Goal: Information Seeking & Learning: Check status

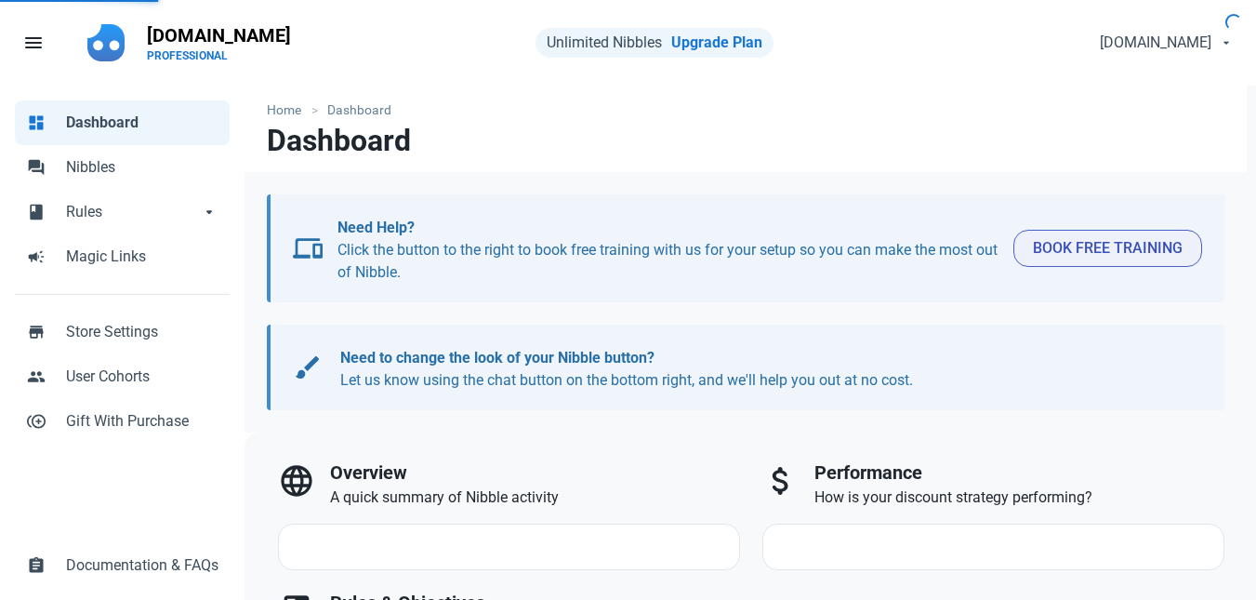
select select "7d"
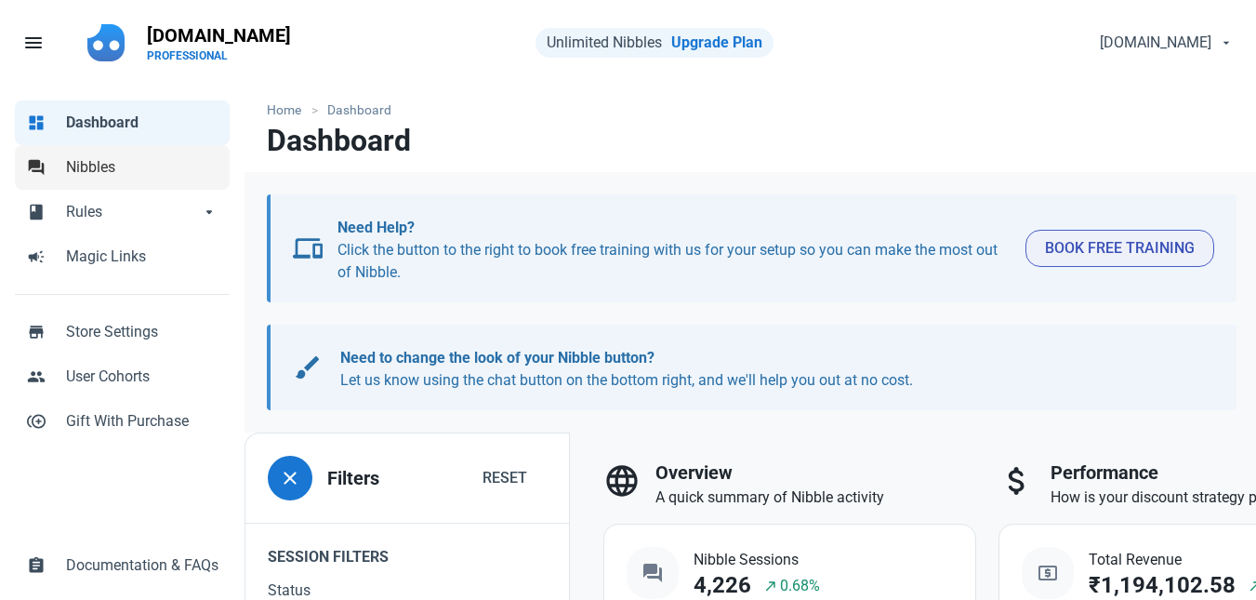
click at [92, 160] on span "Nibbles" at bounding box center [142, 167] width 153 height 22
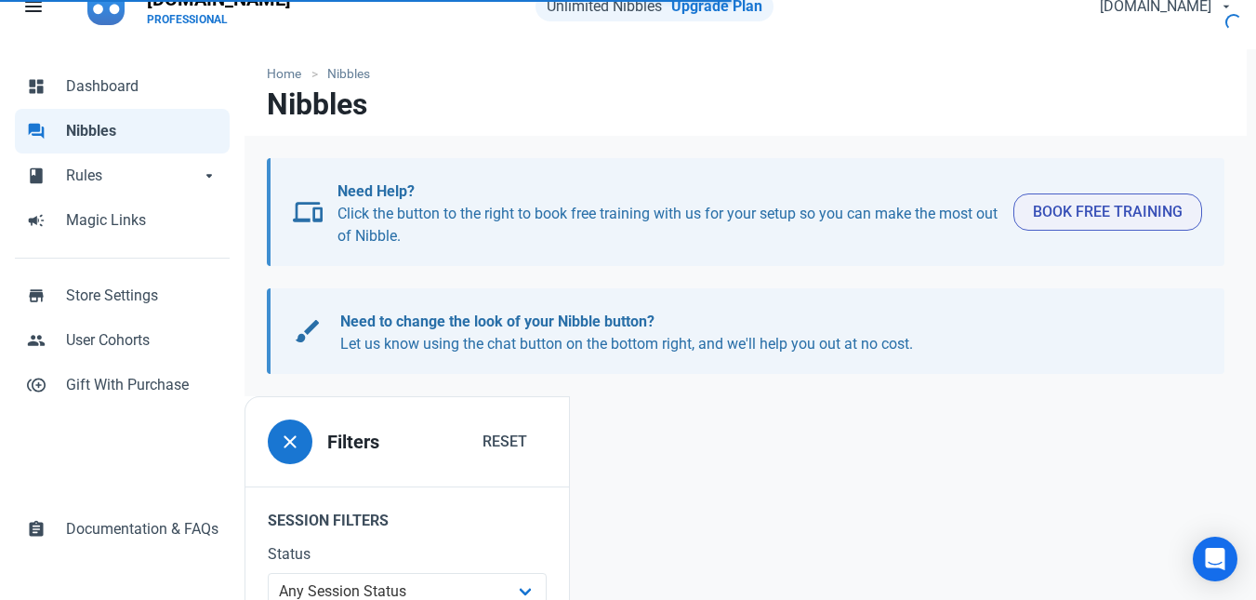
scroll to position [3, 0]
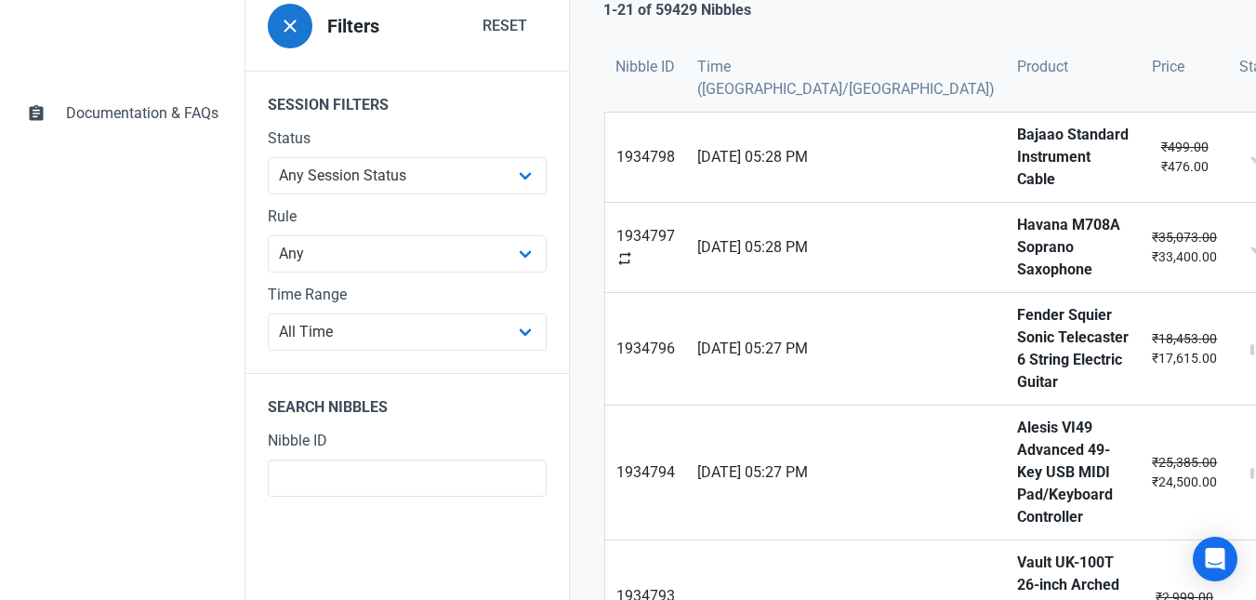
scroll to position [455, 0]
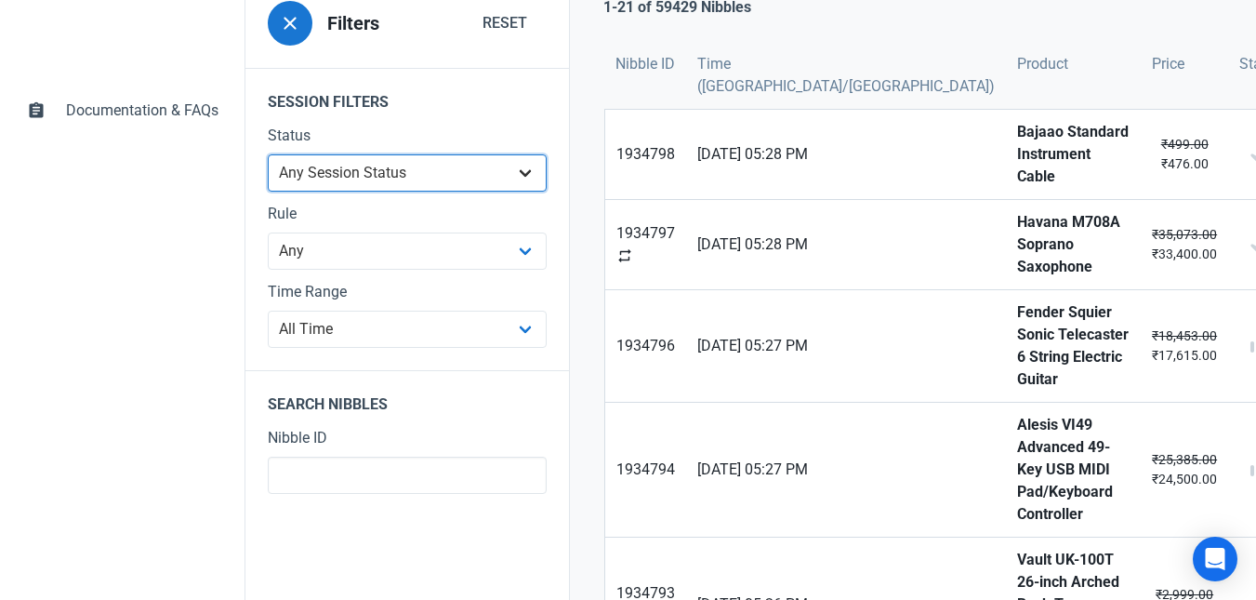
click at [428, 167] on select "Any Session Status Abandoned - negotiated Abandoned - after final offer Abandon…" at bounding box center [407, 172] width 279 height 37
select select "abandoned_negotiated"
click at [268, 192] on select "Any Session Status Abandoned - negotiated Abandoned - after final offer Abandon…" at bounding box center [407, 172] width 279 height 37
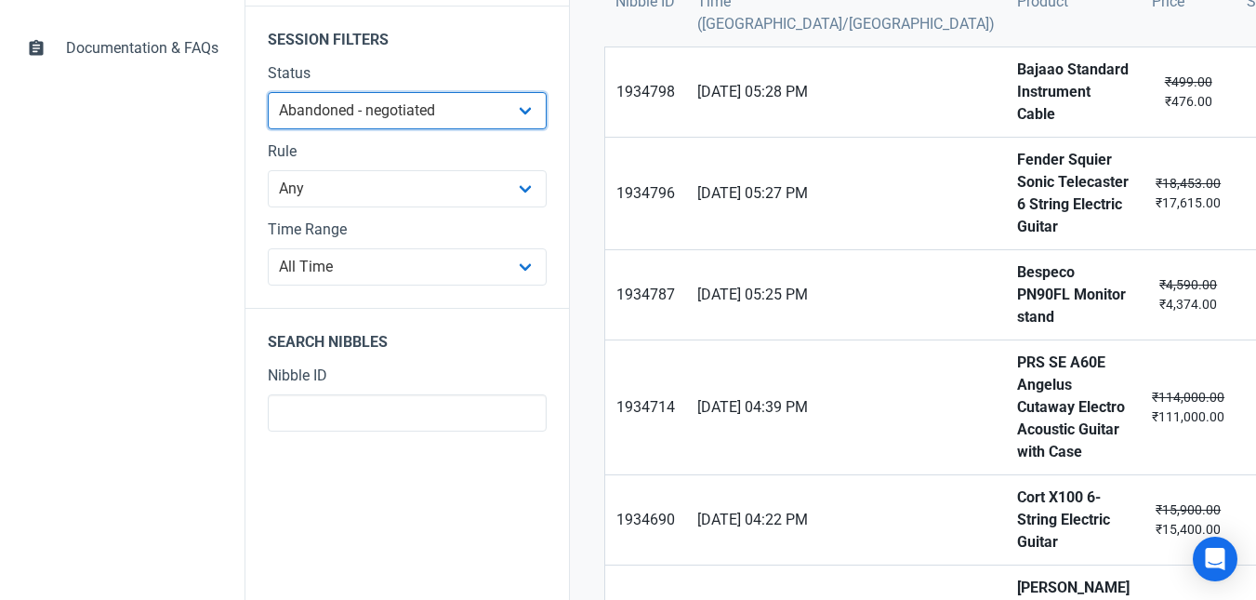
scroll to position [511, 0]
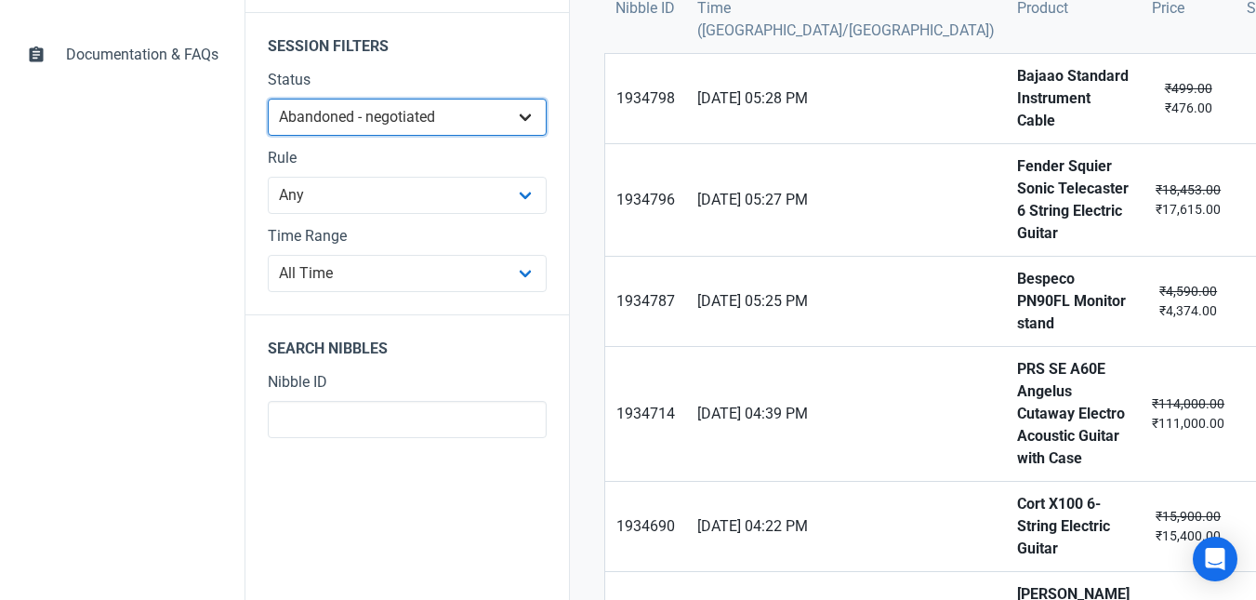
click at [379, 113] on select "Any Session Status Abandoned - negotiated Abandoned - after final offer Abandon…" at bounding box center [407, 117] width 279 height 37
select select
click at [268, 136] on select "Any Session Status Abandoned - negotiated Abandoned - after final offer Abandon…" at bounding box center [407, 117] width 279 height 37
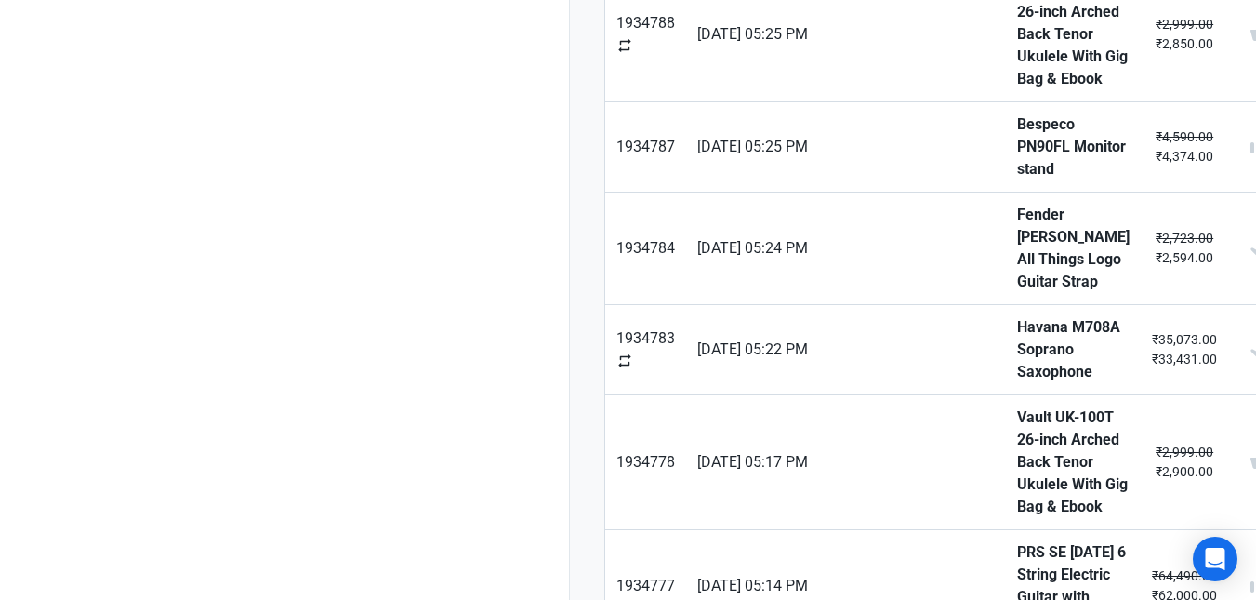
scroll to position [1580, 0]
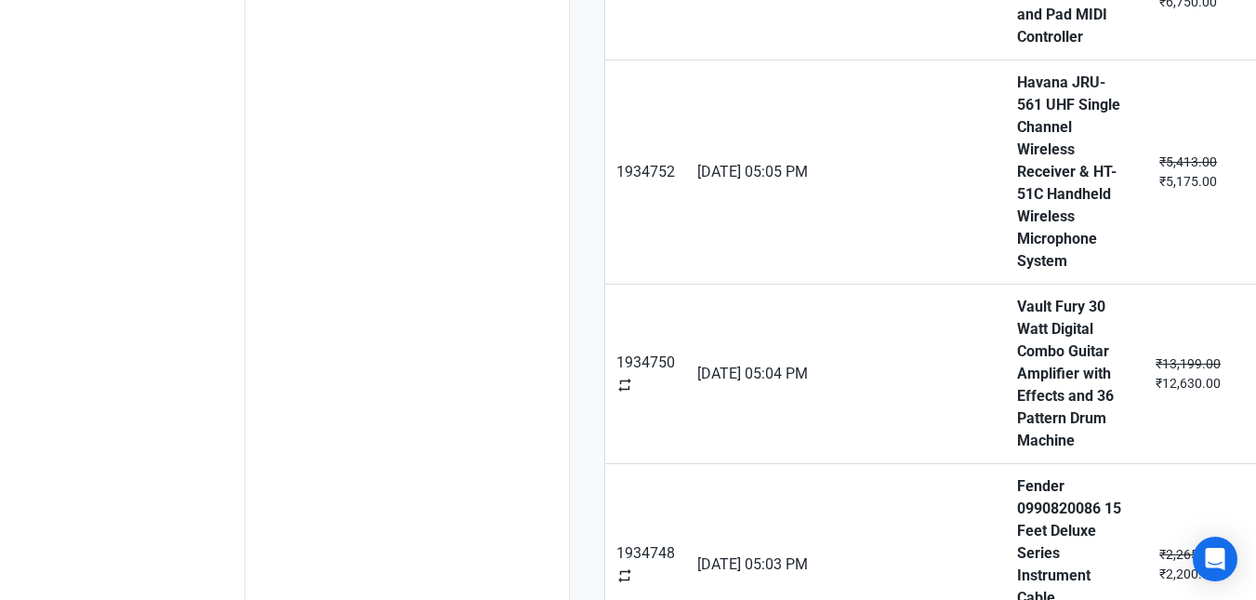
scroll to position [1714, 0]
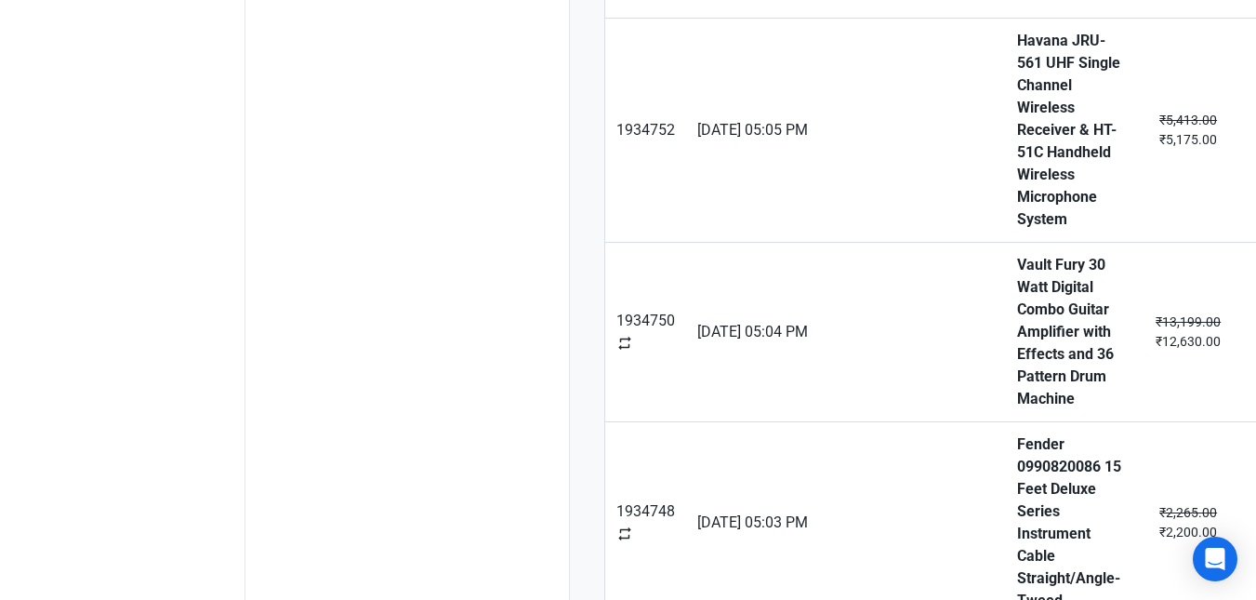
type input "1"
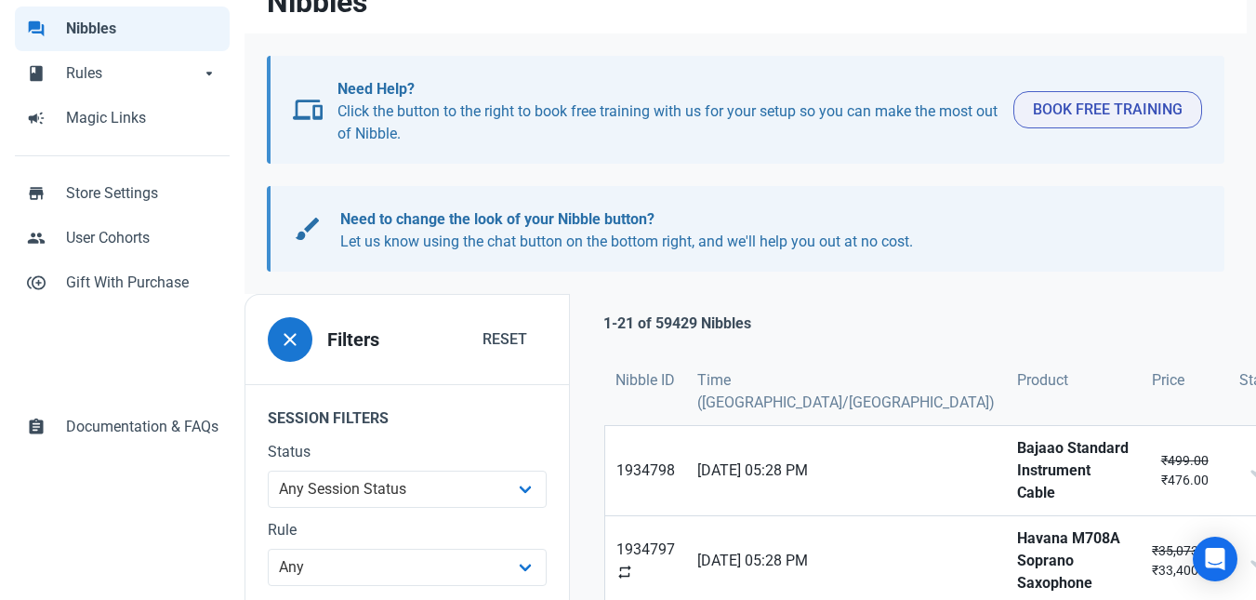
scroll to position [153, 0]
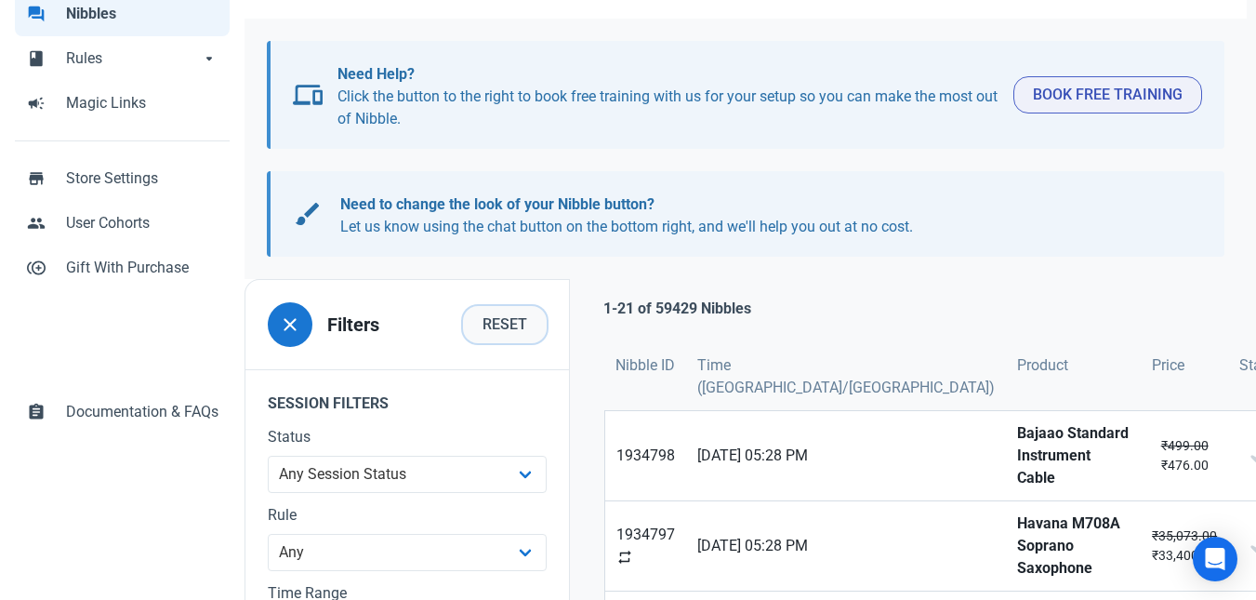
click at [512, 326] on span "Reset" at bounding box center [505, 324] width 45 height 22
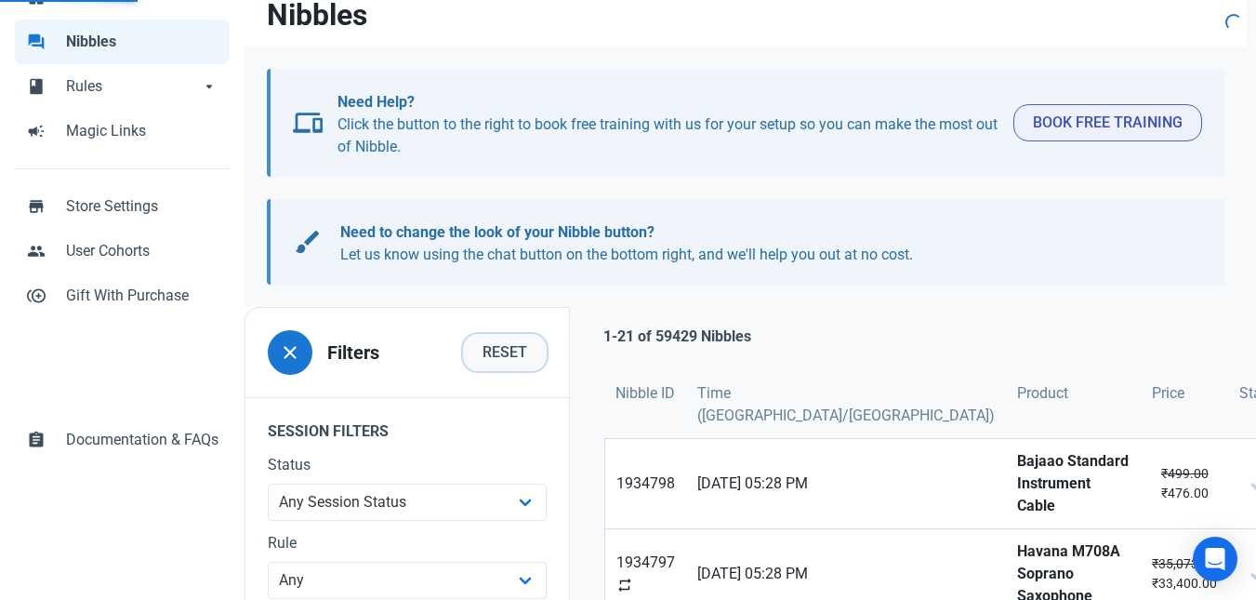
scroll to position [230, 0]
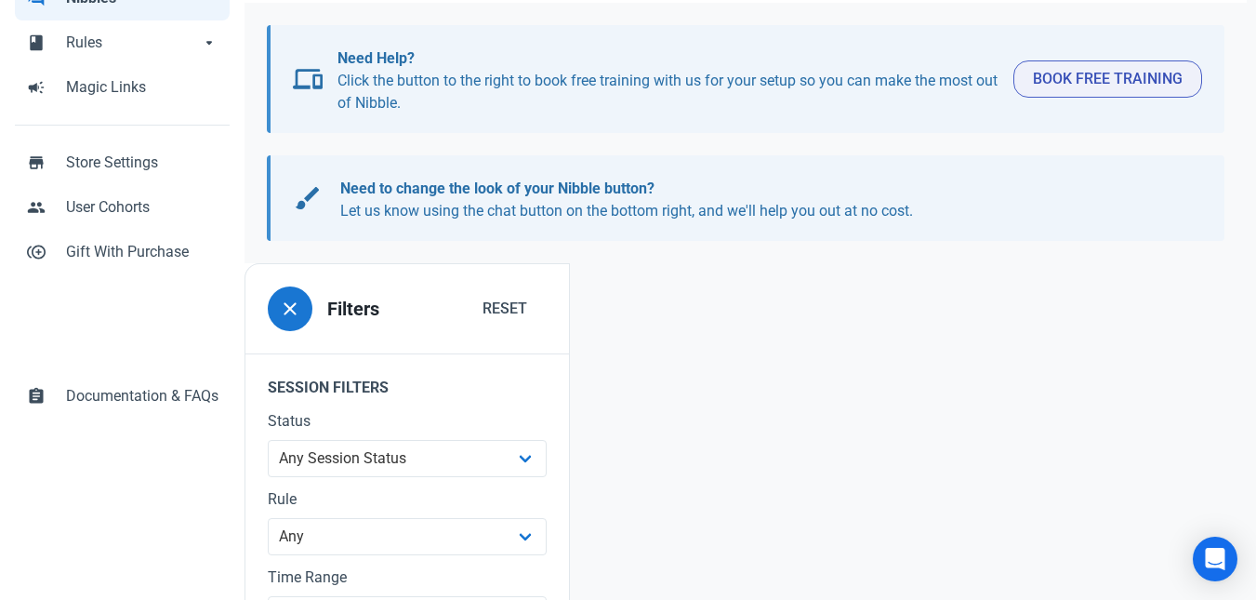
scroll to position [279, 0]
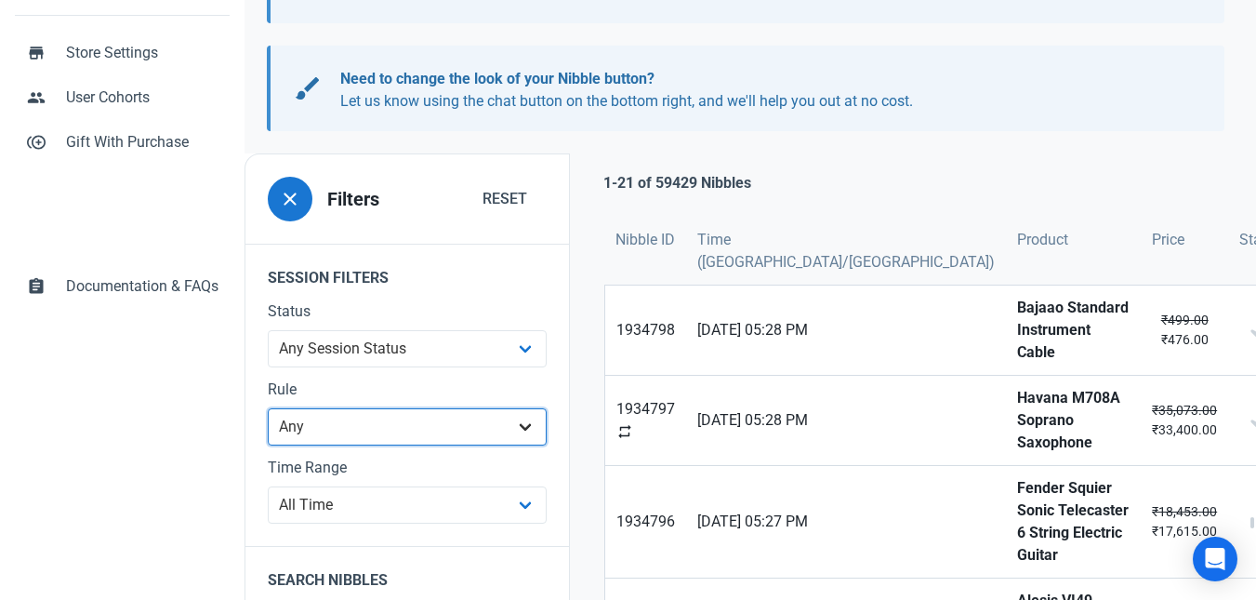
click at [462, 424] on select "Any clearance 14% clearance 19% clearance 28% clearance 8% freedom 10 freedom 1…" at bounding box center [407, 426] width 279 height 37
click at [461, 425] on select "Any clearance 14% clearance 19% clearance 28% clearance 8% freedom 10 freedom 1…" at bounding box center [407, 426] width 279 height 37
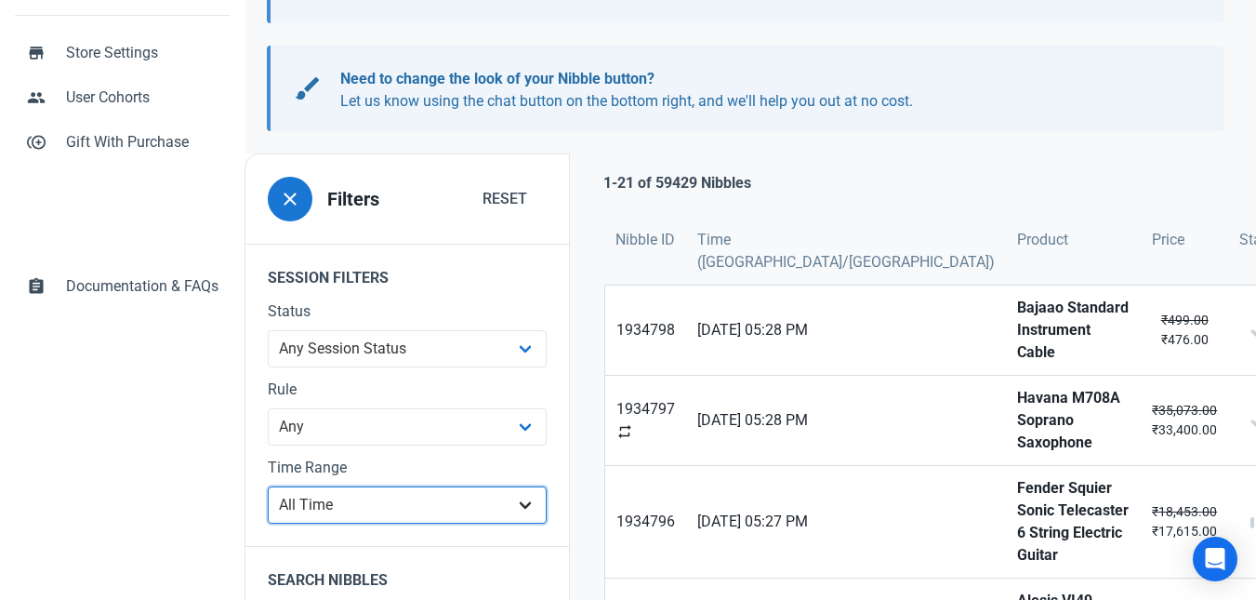
click at [410, 508] on select "All Time Last day Last 7 days Last 30 days Last 90 days Last 180 days Last 365 …" at bounding box center [407, 504] width 279 height 37
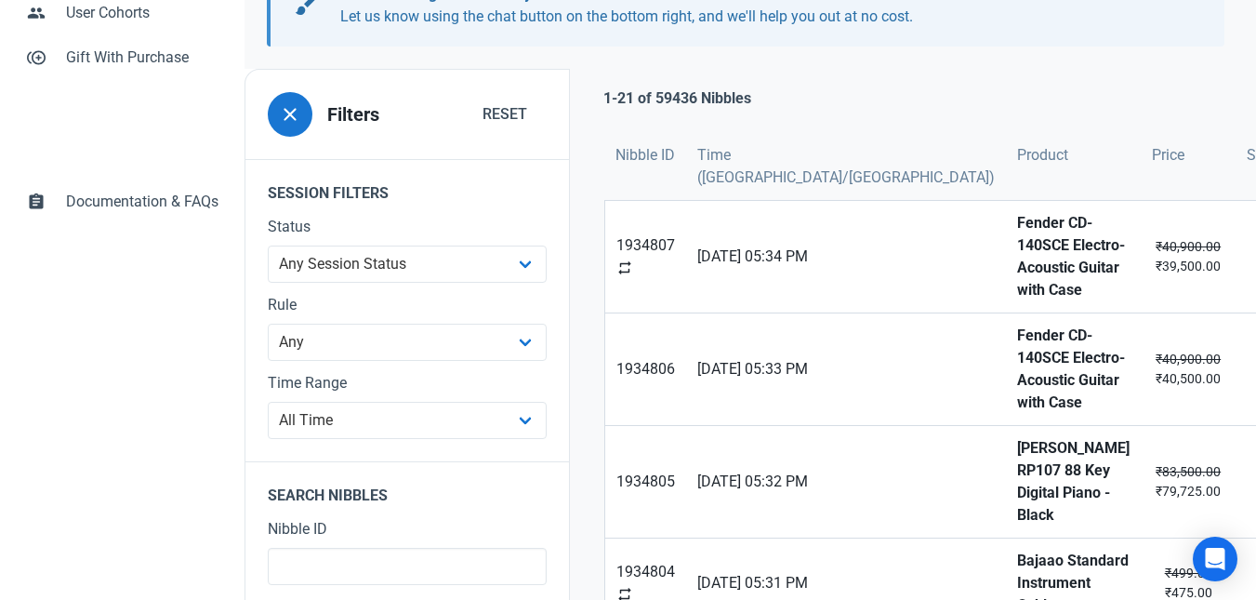
scroll to position [370, 0]
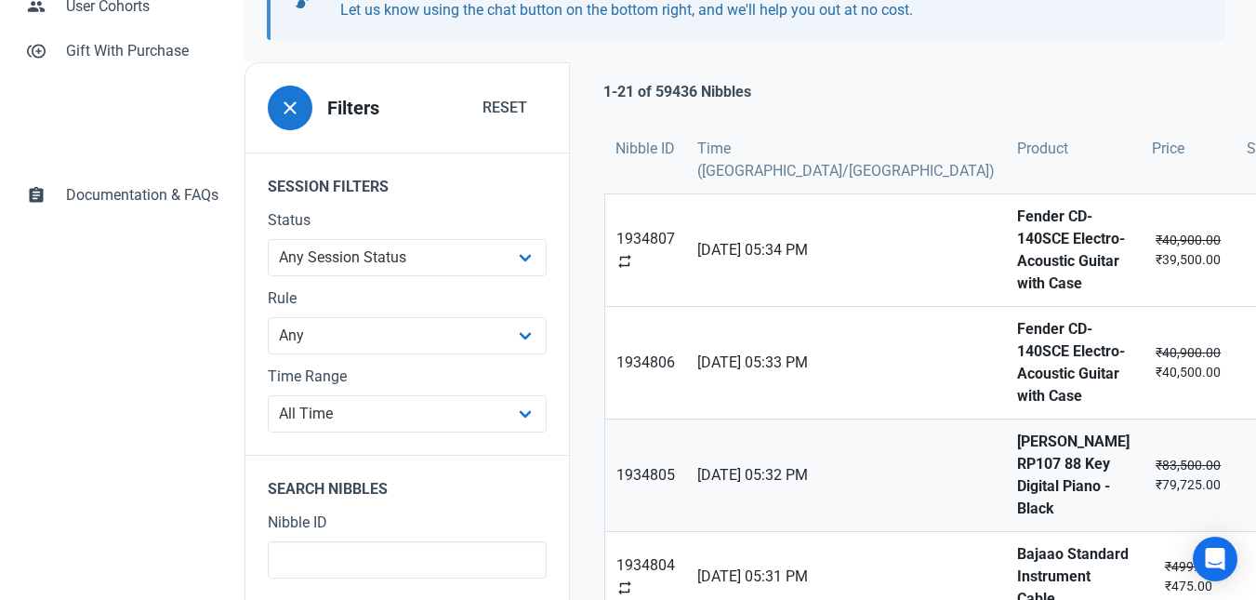
click at [1017, 431] on strong "Roland RP107 88 Key Digital Piano - Black" at bounding box center [1073, 475] width 113 height 89
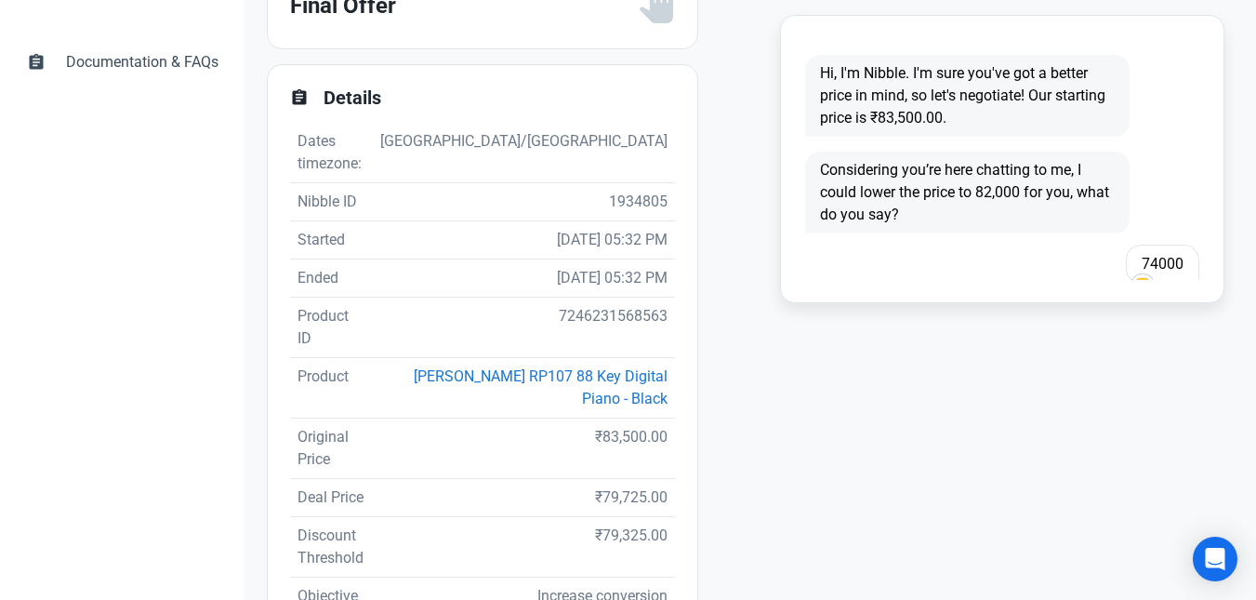
scroll to position [510, 0]
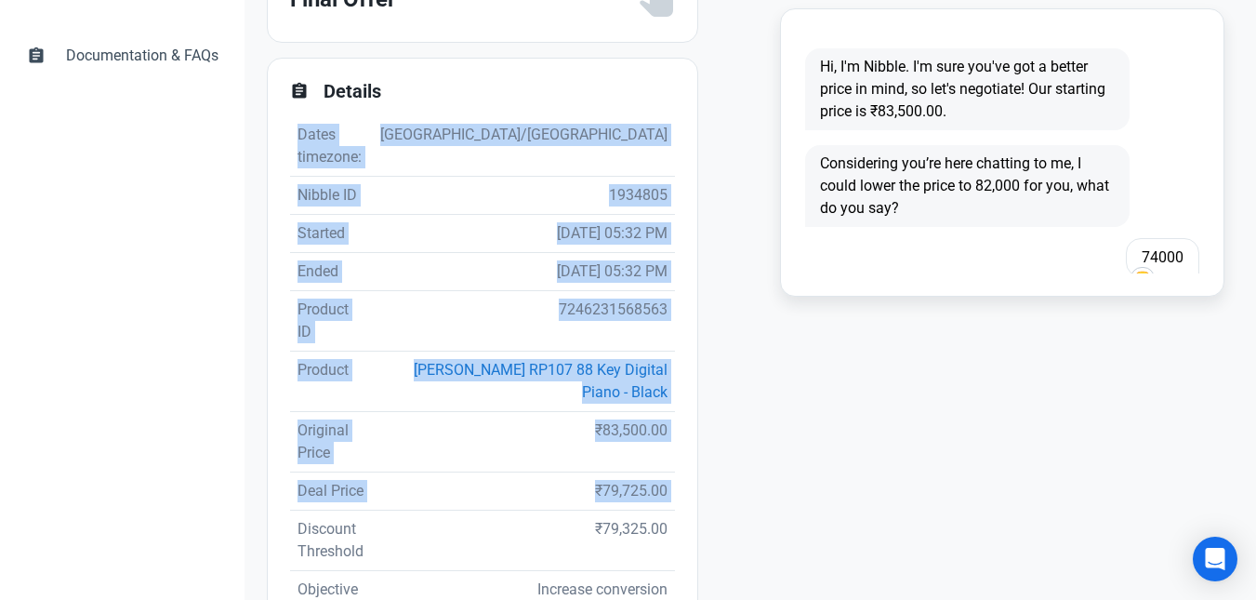
drag, startPoint x: 297, startPoint y: 462, endPoint x: 671, endPoint y: 472, distance: 374.0
click at [671, 472] on div "assignment Details Dates timezone: Asia/Kolkata Nibble ID 1934805 Started 19/08…" at bounding box center [483, 346] width 430 height 574
drag, startPoint x: 299, startPoint y: 463, endPoint x: 662, endPoint y: 454, distance: 362.8
click at [662, 454] on div "assignment Details Dates timezone: Asia/Kolkata Nibble ID 1934805 Started 19/08…" at bounding box center [483, 346] width 430 height 574
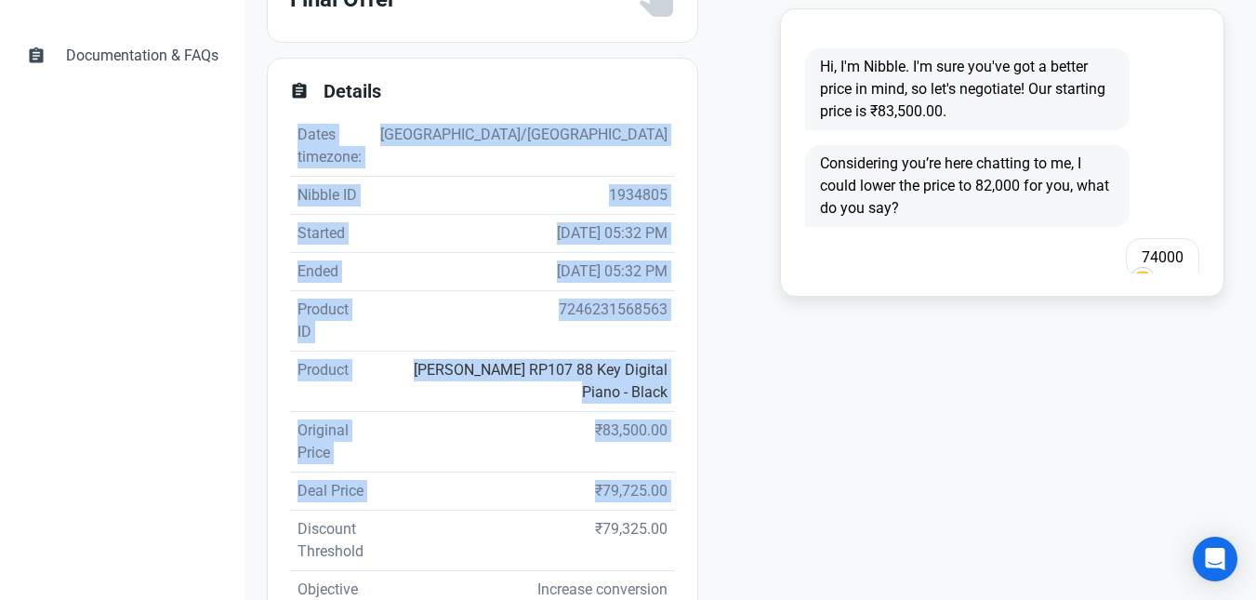
copy tbody "Dates timezone: Asia/Kolkata Nibble ID 1934805 Started 19/08/2025 05:32 PM Ende…"
click at [510, 511] on td "₹79,325.00" at bounding box center [523, 541] width 303 height 60
click at [297, 511] on td "Discount Threshold" at bounding box center [331, 541] width 82 height 60
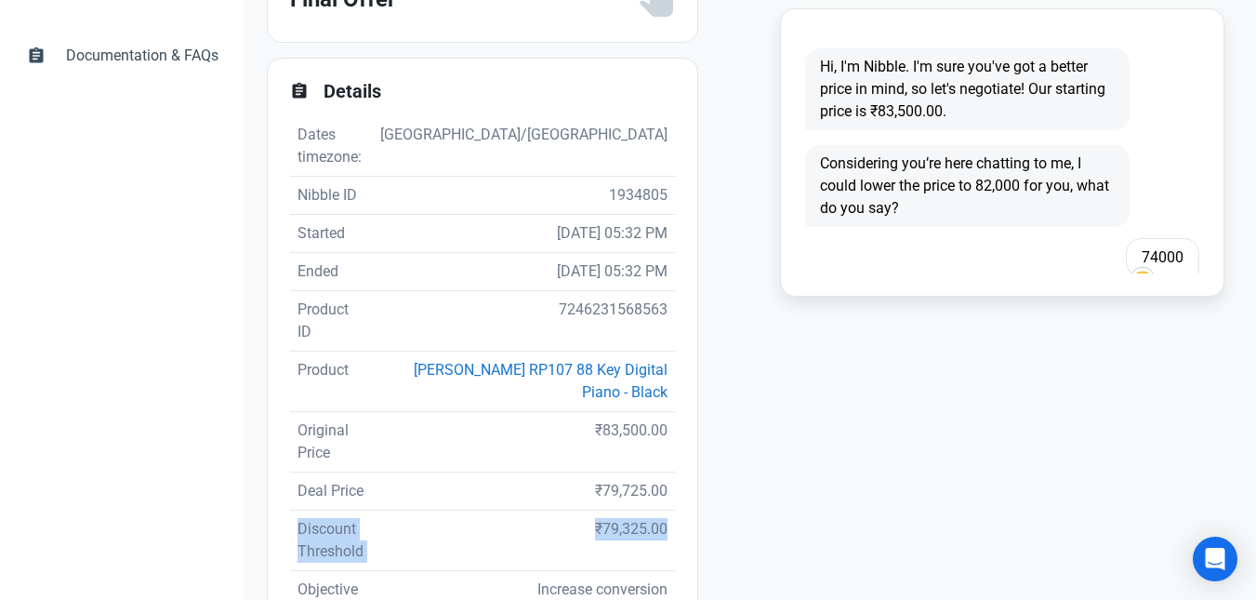
drag, startPoint x: 299, startPoint y: 462, endPoint x: 653, endPoint y: 485, distance: 355.0
click at [653, 511] on tr "Discount Threshold ₹79,325.00" at bounding box center [482, 541] width 385 height 60
copy tr "Discount Threshold ₹79,325.00"
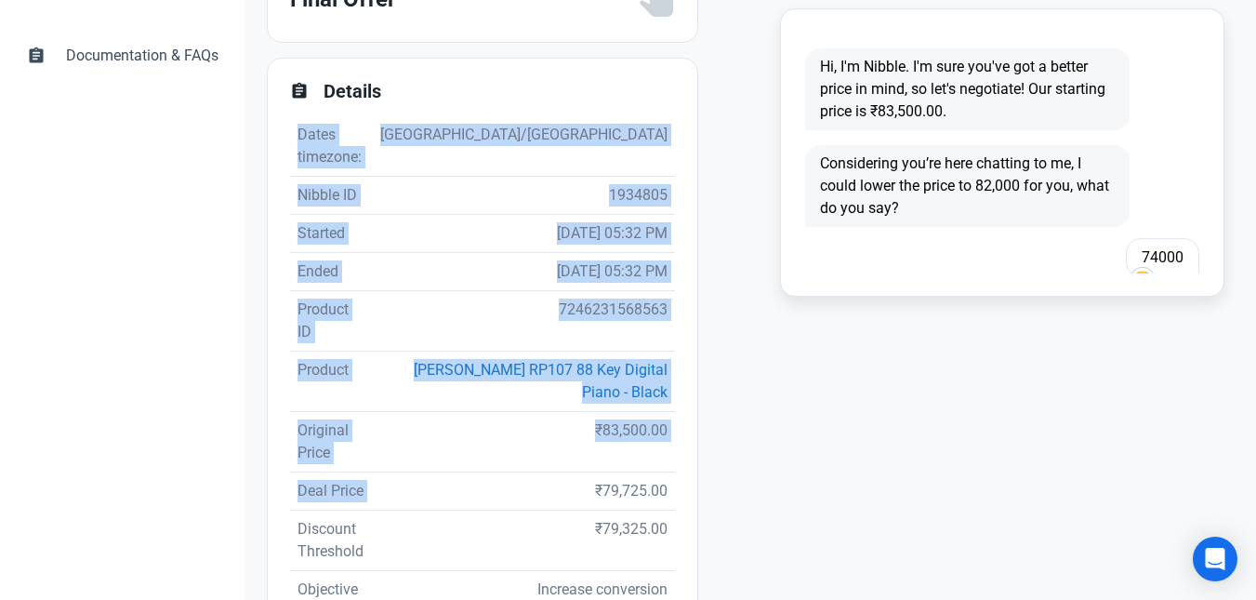
drag, startPoint x: 579, startPoint y: 425, endPoint x: 666, endPoint y: 421, distance: 86.6
click at [666, 421] on div "assignment Details Dates timezone: Asia/Kolkata Nibble ID 1934805 Started 19/08…" at bounding box center [483, 346] width 430 height 574
click at [651, 482] on span "₹79,725.00" at bounding box center [631, 491] width 73 height 18
click at [635, 482] on span "₹79,725.00" at bounding box center [631, 491] width 73 height 18
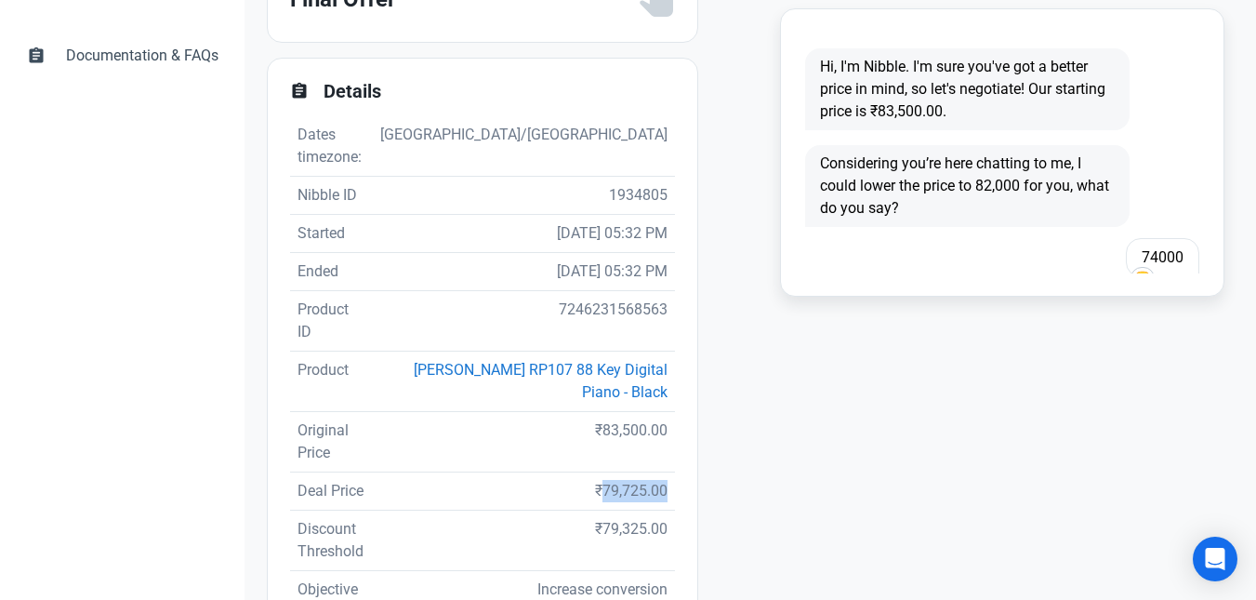
click at [635, 482] on span "₹79,725.00" at bounding box center [631, 491] width 73 height 18
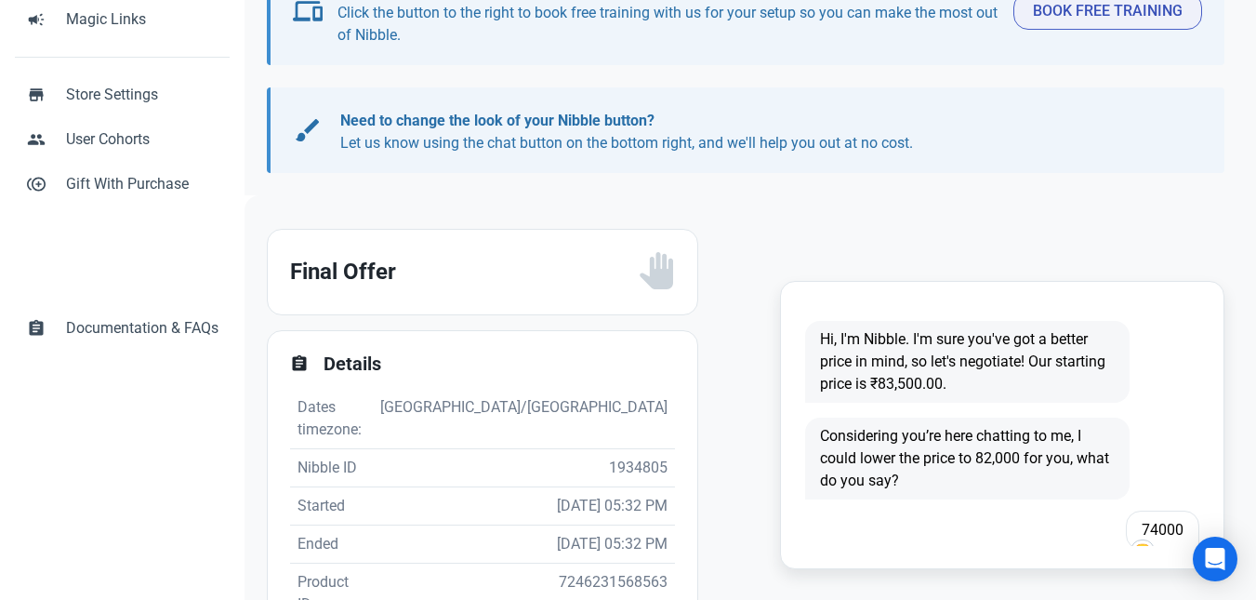
scroll to position [0, 0]
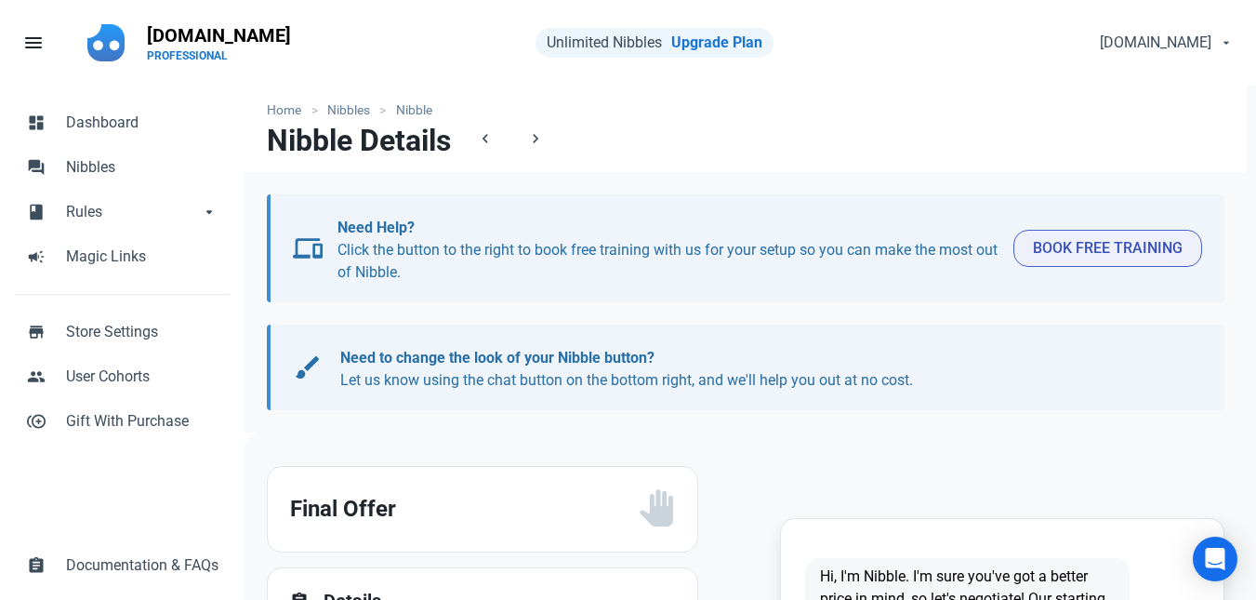
click at [410, 105] on li "Nibble" at bounding box center [410, 110] width 62 height 20
click at [352, 111] on link "Nibbles" at bounding box center [349, 110] width 62 height 20
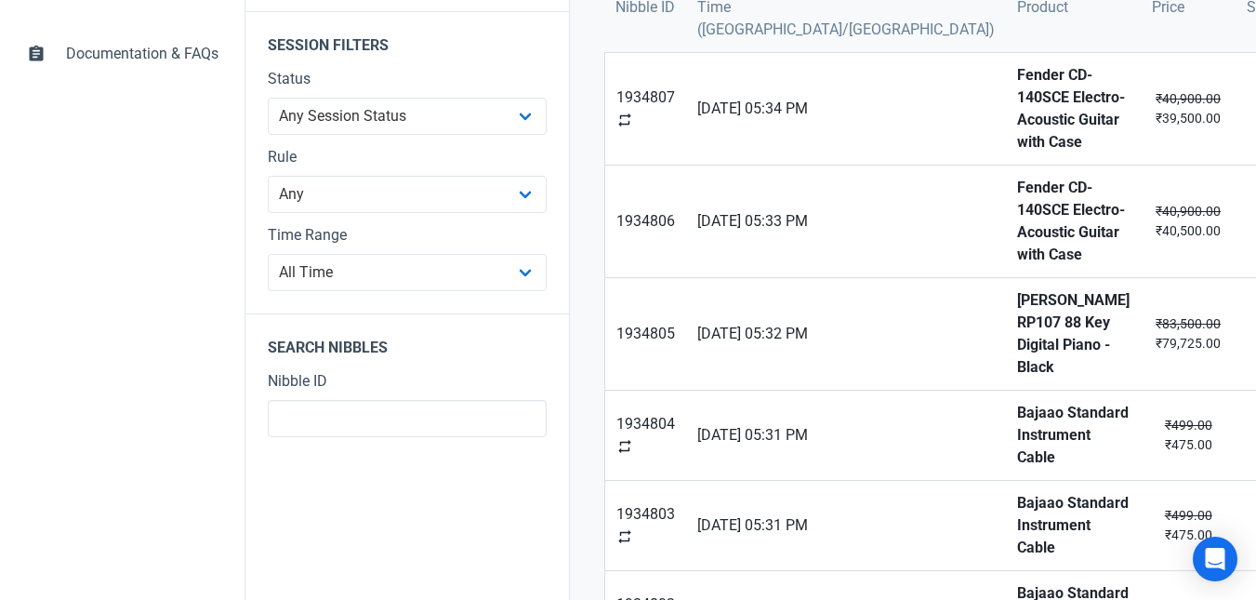
scroll to position [525, 0]
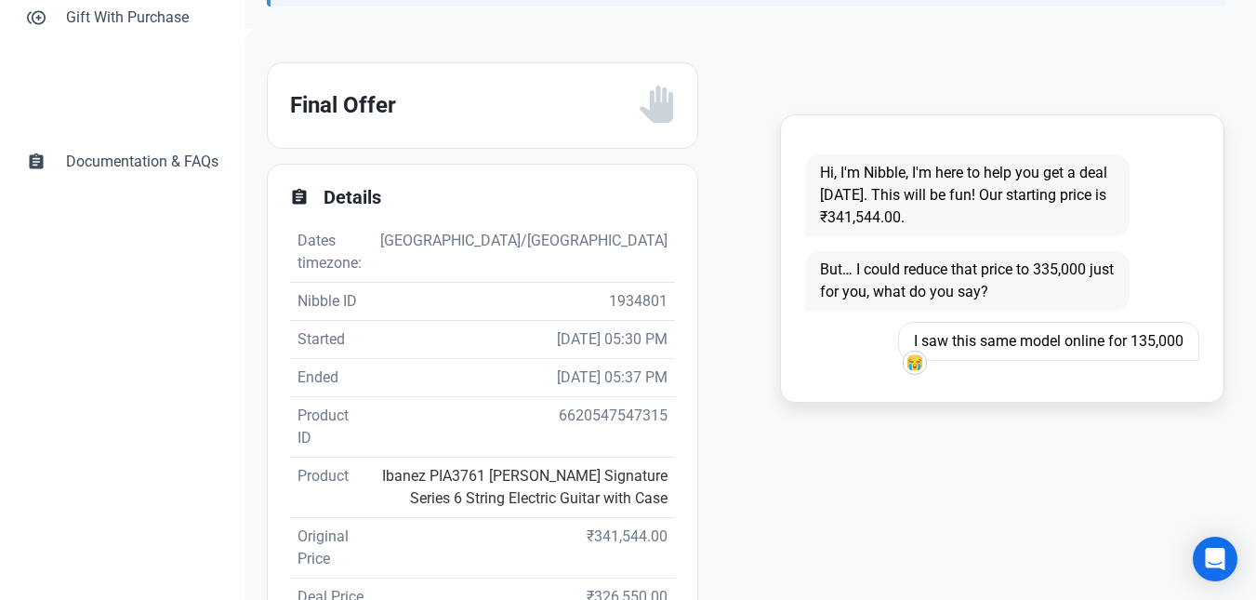
click at [489, 467] on link "Ibanez PIA3761 [PERSON_NAME] Signature Series 6 String Electric Guitar with Case" at bounding box center [525, 487] width 286 height 40
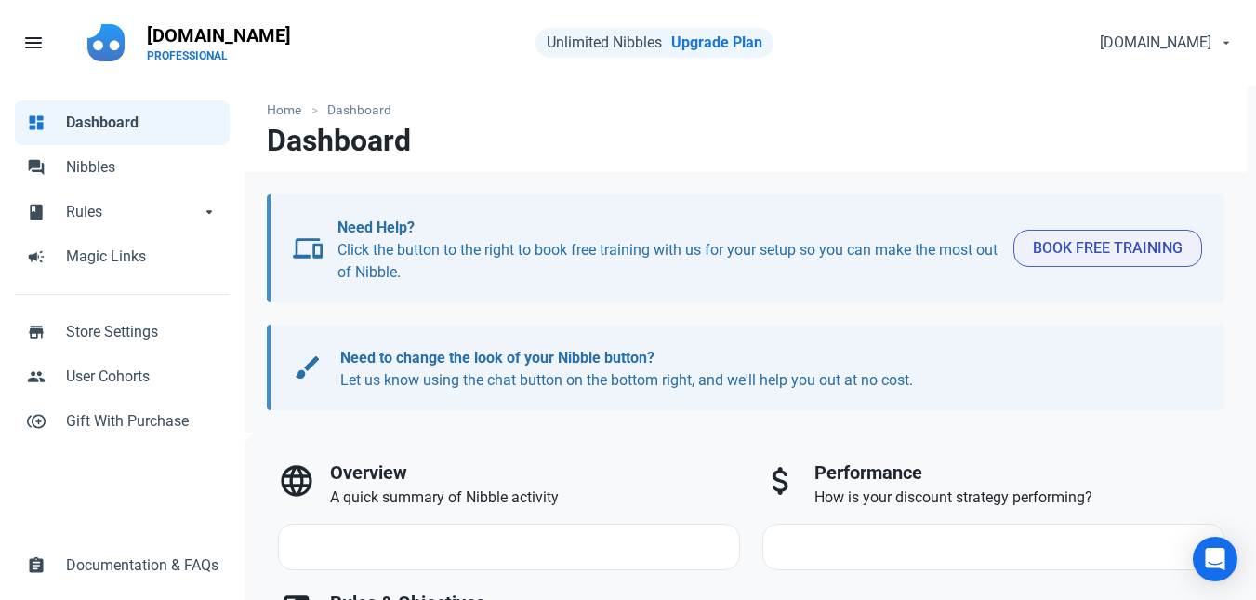
select select "7d"
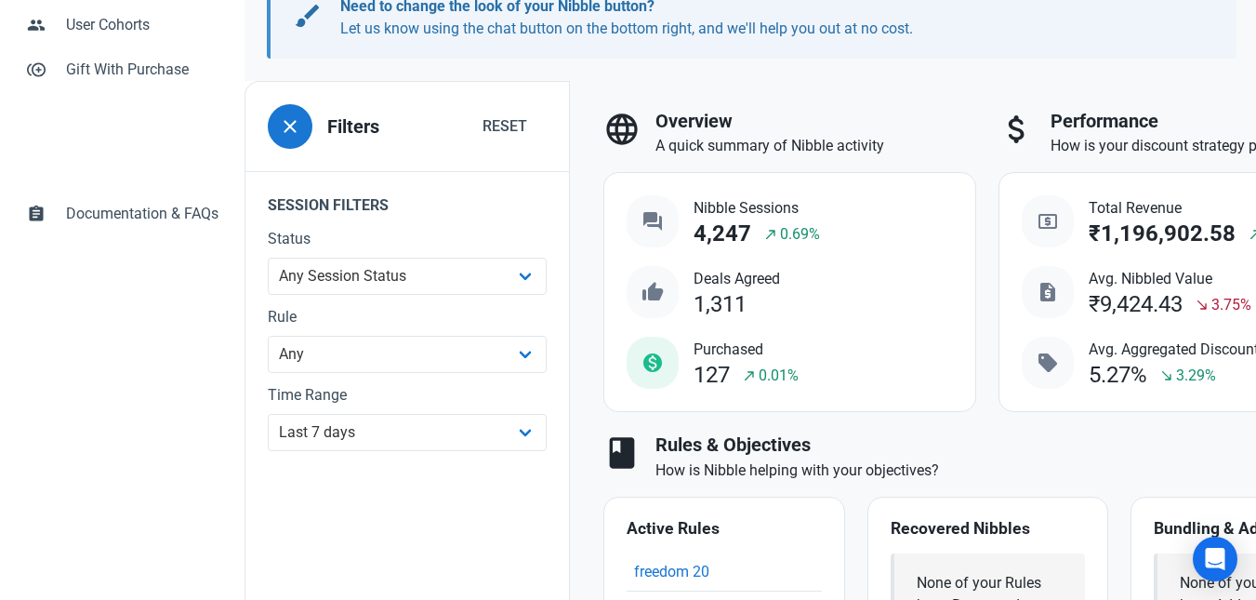
scroll to position [347, 0]
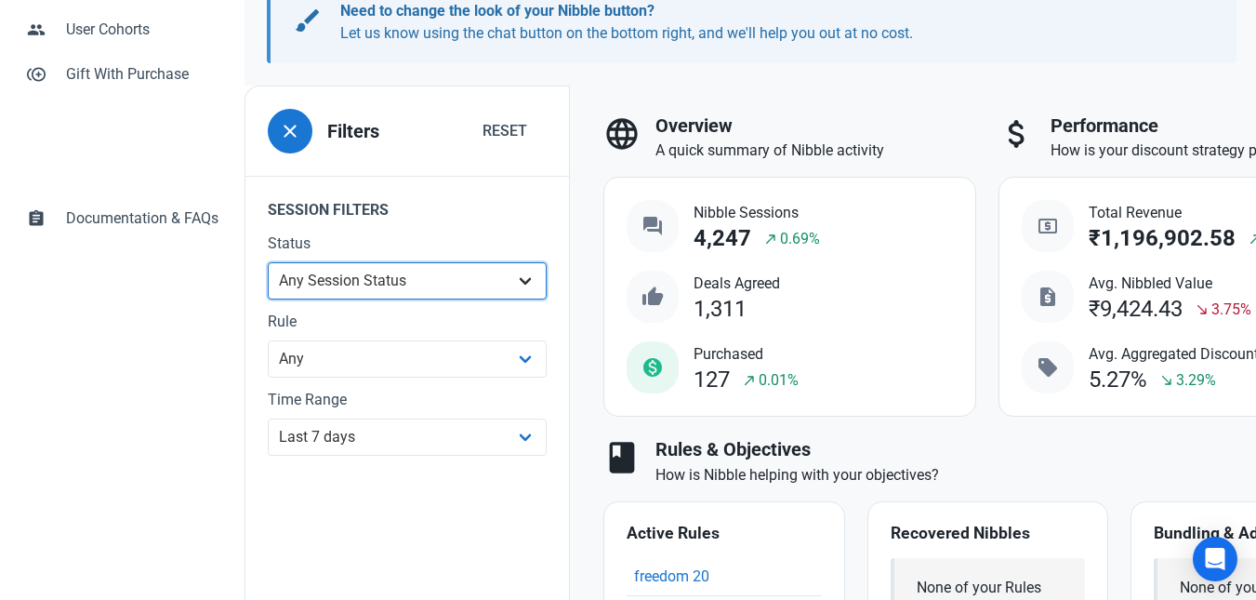
click at [365, 275] on select "Any Session Status Abandoned - negotiated Abandoned - after final offer Abandon…" at bounding box center [407, 280] width 279 height 37
select select "abandoned_negotiated"
click at [268, 299] on select "Any Session Status Abandoned - negotiated Abandoned - after final offer Abandon…" at bounding box center [407, 280] width 279 height 37
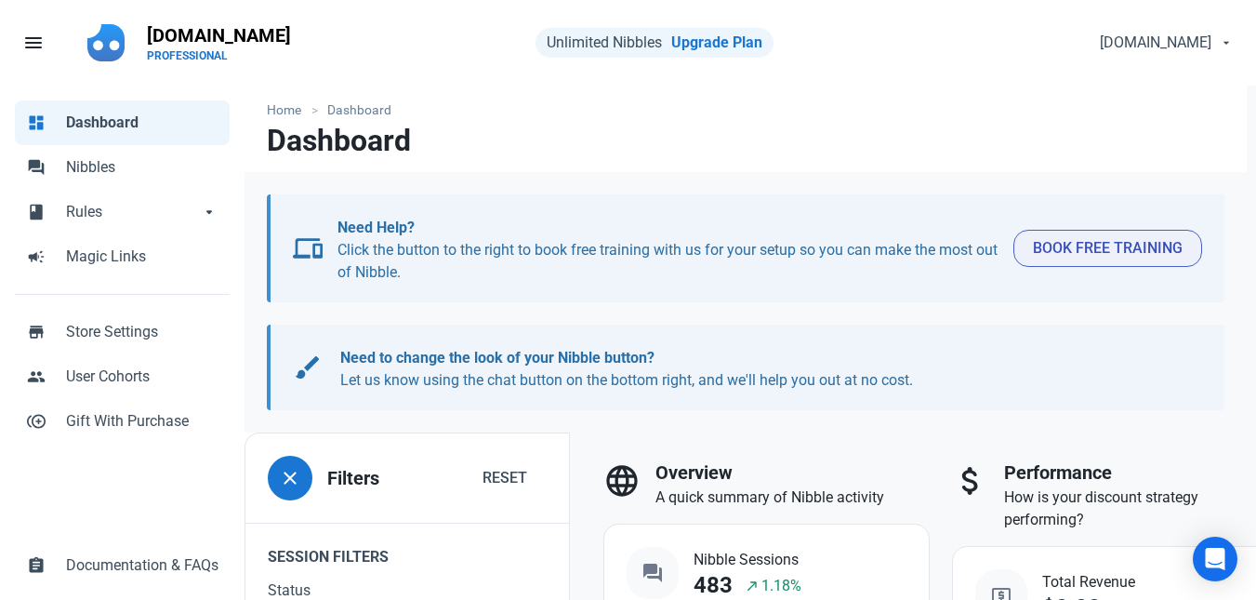
click at [100, 144] on link "dashboard Dashboard" at bounding box center [122, 122] width 215 height 45
select select
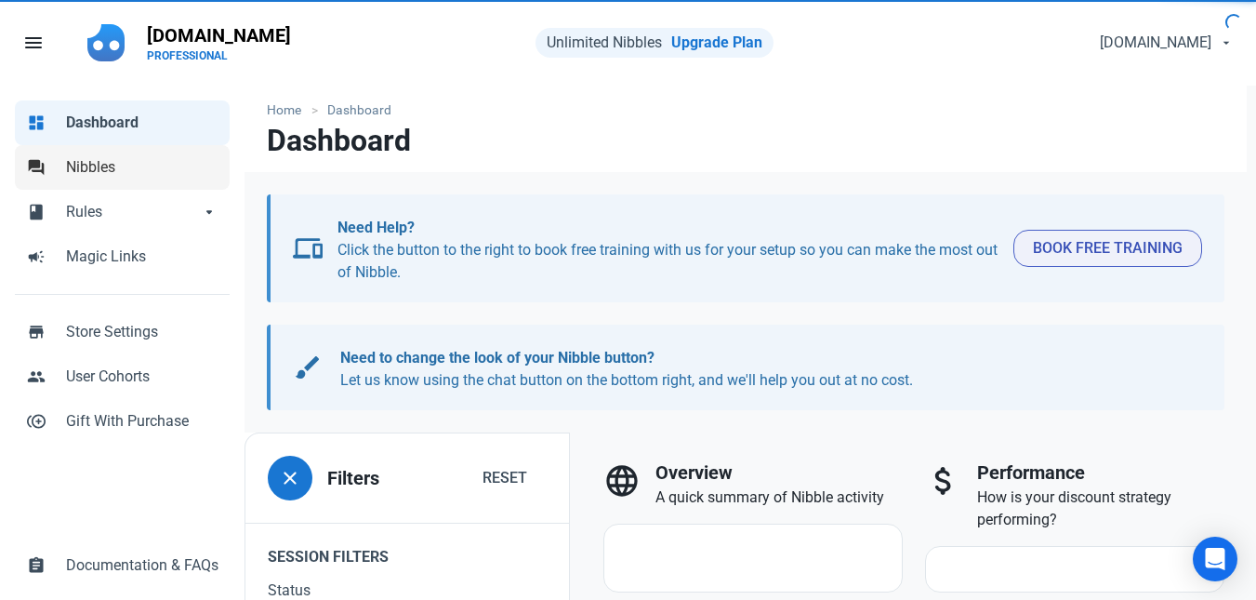
click at [104, 164] on span "Nibbles" at bounding box center [142, 167] width 153 height 22
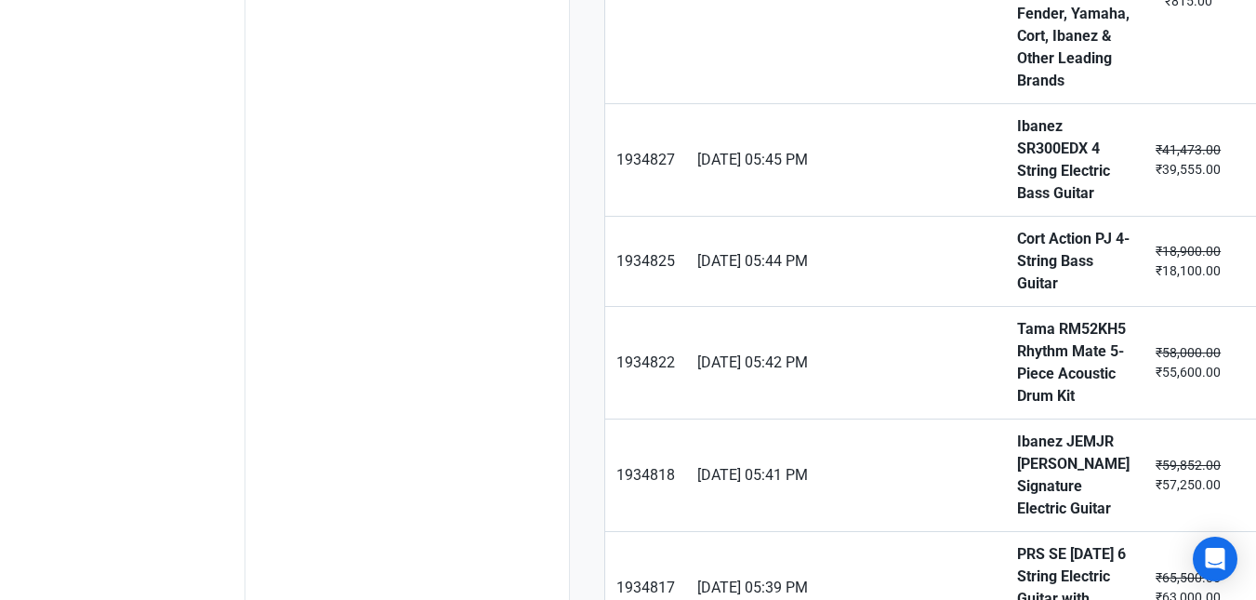
scroll to position [1034, 0]
